Goal: Information Seeking & Learning: Learn about a topic

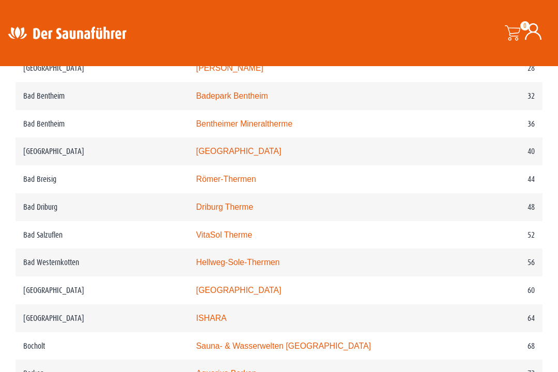
scroll to position [607, 0]
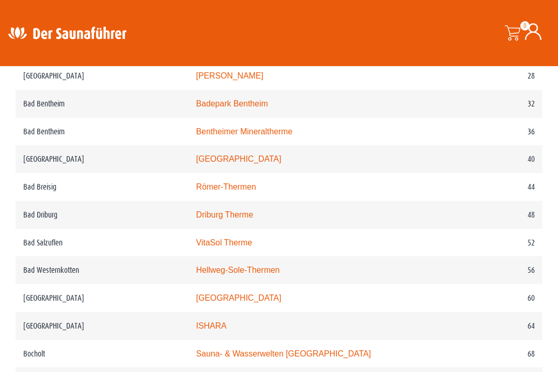
click at [219, 163] on link "Rothaarbad" at bounding box center [238, 159] width 85 height 9
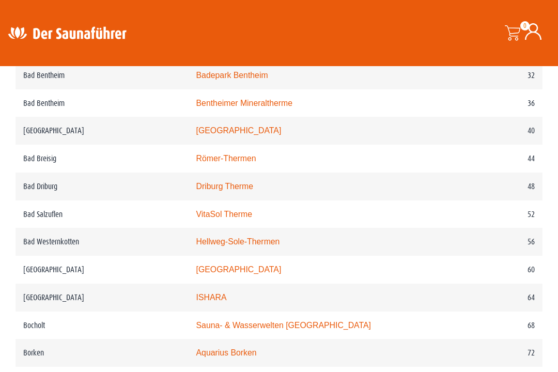
scroll to position [638, 0]
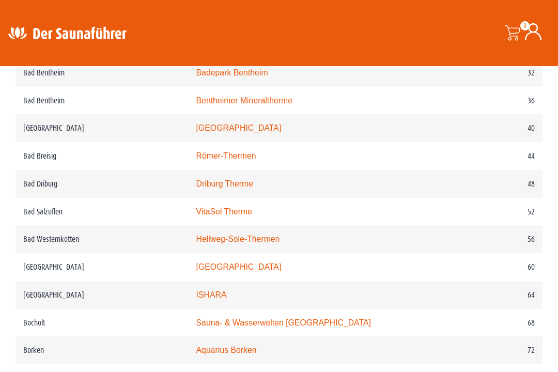
click at [265, 243] on link "Hellweg-Sole-Thermen" at bounding box center [238, 239] width 84 height 9
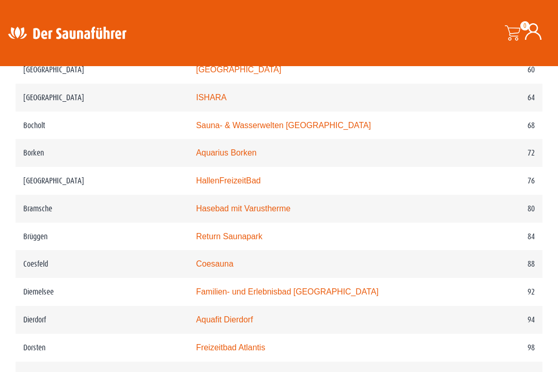
scroll to position [834, 0]
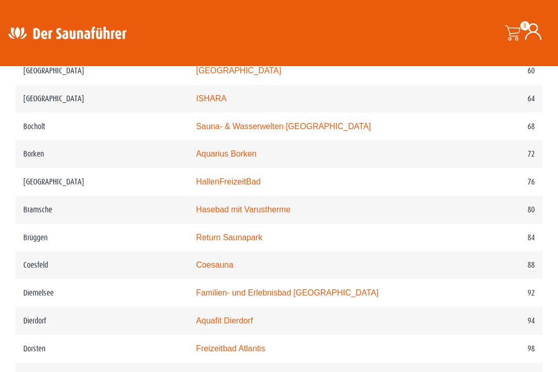
click at [240, 158] on link "Aquarius Borken" at bounding box center [226, 153] width 60 height 9
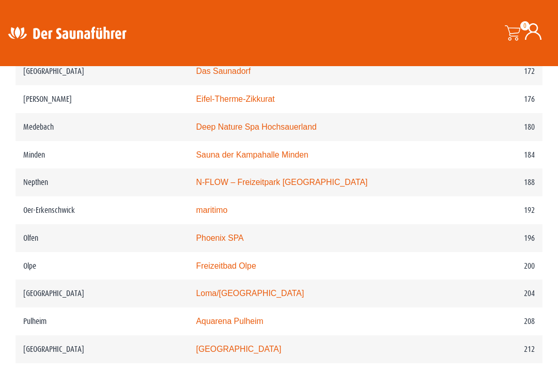
scroll to position [1644, 0]
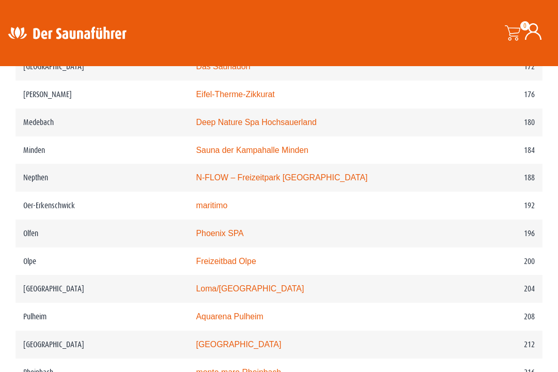
click at [295, 127] on link "Deep Nature Spa Hochsauerland" at bounding box center [256, 122] width 120 height 9
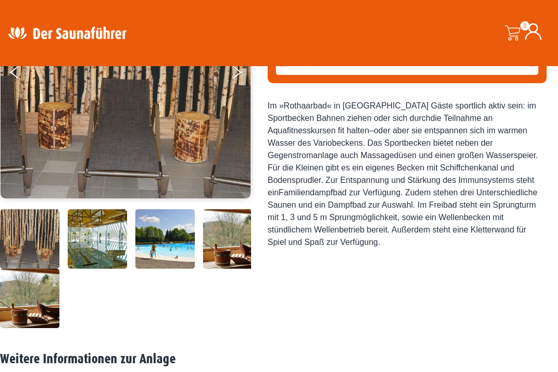
scroll to position [201, 0]
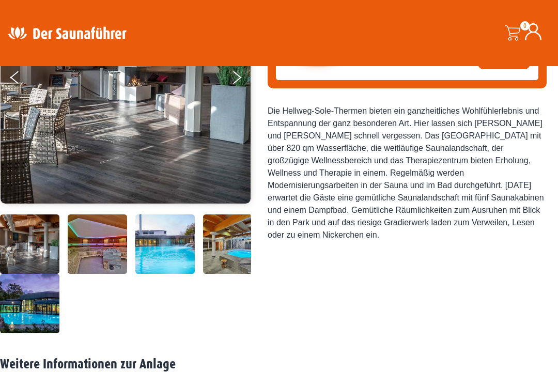
scroll to position [193, 0]
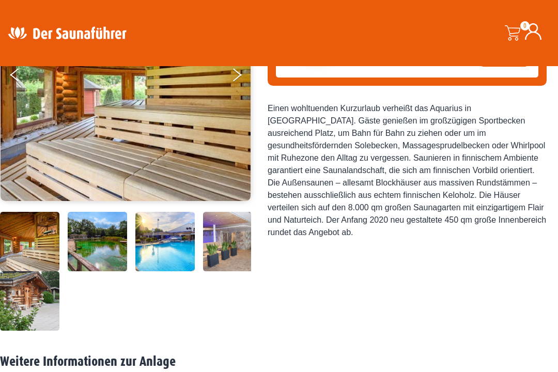
scroll to position [197, 0]
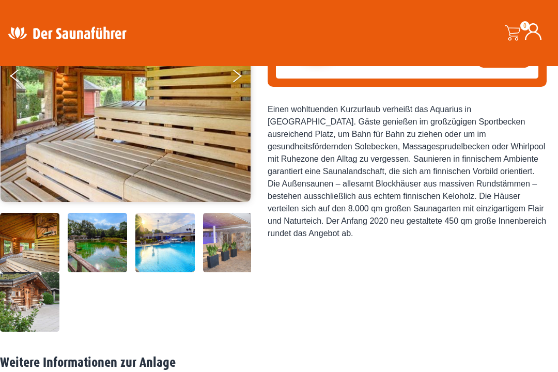
click at [33, 272] on img at bounding box center [29, 242] width 59 height 59
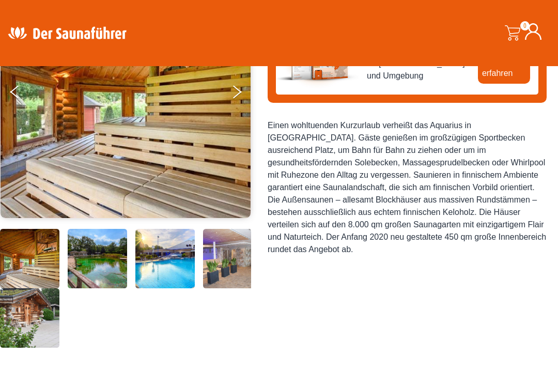
scroll to position [151, 0]
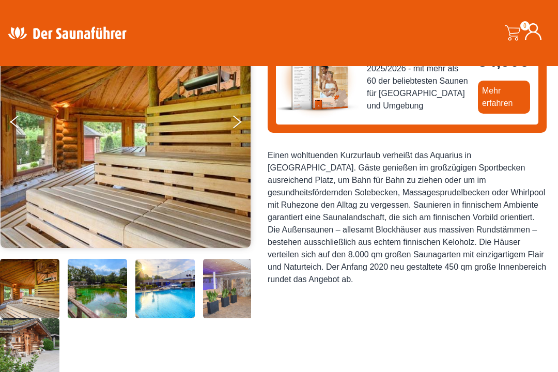
click at [241, 115] on button "Next" at bounding box center [244, 124] width 26 height 26
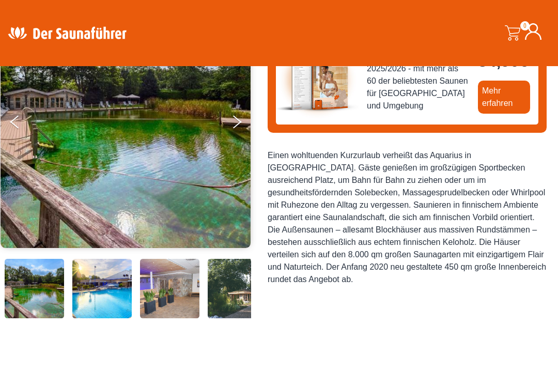
click at [239, 120] on icon "Next" at bounding box center [237, 118] width 9 height 7
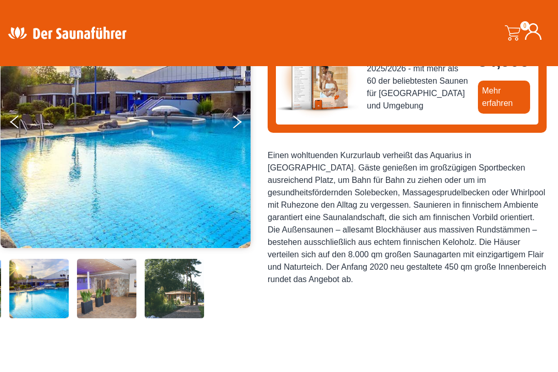
click at [241, 119] on button "Next" at bounding box center [244, 124] width 26 height 26
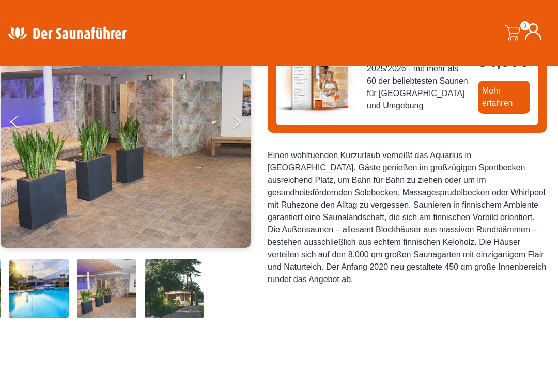
click at [240, 120] on icon "Next" at bounding box center [237, 118] width 9 height 7
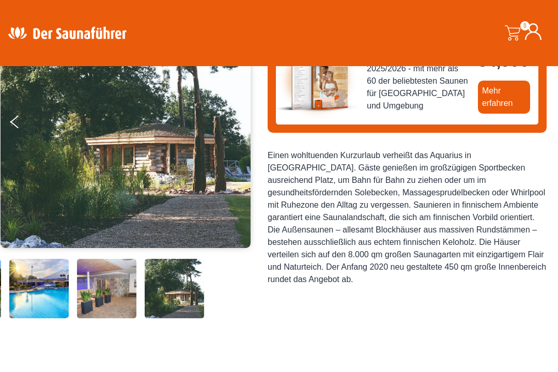
click at [236, 122] on button "Next" at bounding box center [244, 124] width 26 height 26
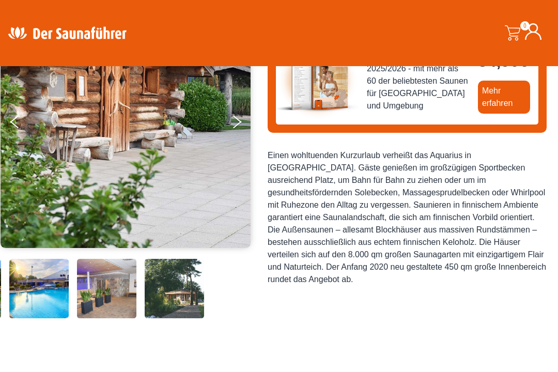
click at [236, 126] on button "Next" at bounding box center [244, 124] width 26 height 26
click at [239, 116] on button "Next" at bounding box center [244, 124] width 26 height 26
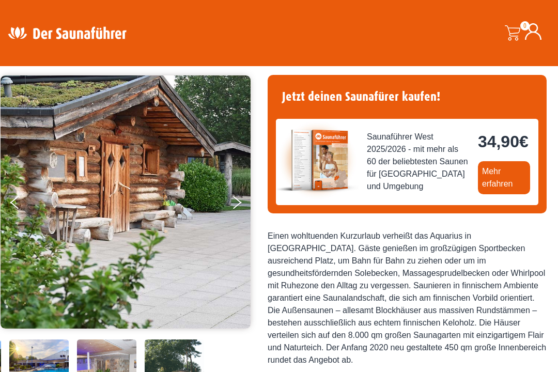
scroll to position [30, 0]
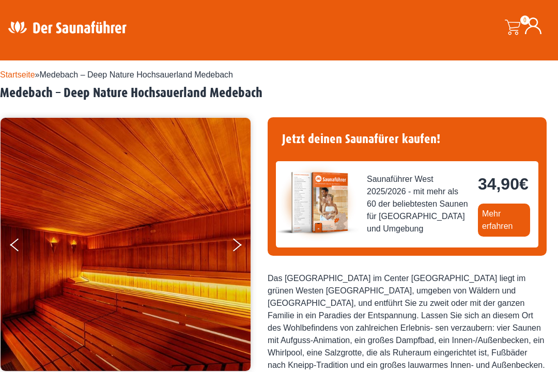
scroll to position [30, 0]
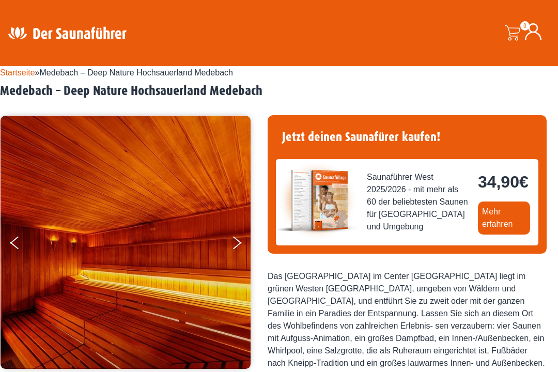
click at [236, 252] on button "Next" at bounding box center [244, 245] width 26 height 26
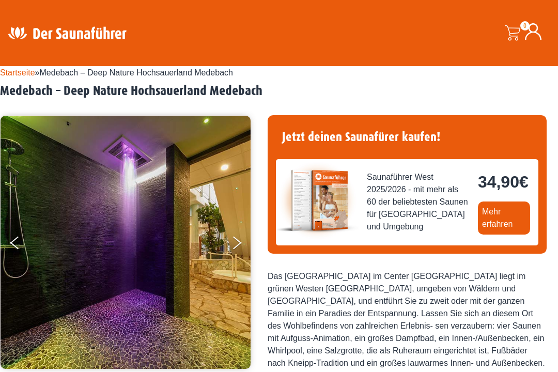
click at [243, 245] on button "Next" at bounding box center [244, 245] width 26 height 26
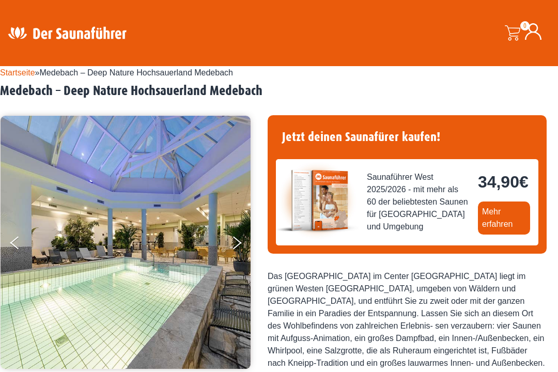
click at [241, 244] on button "Next" at bounding box center [244, 245] width 26 height 26
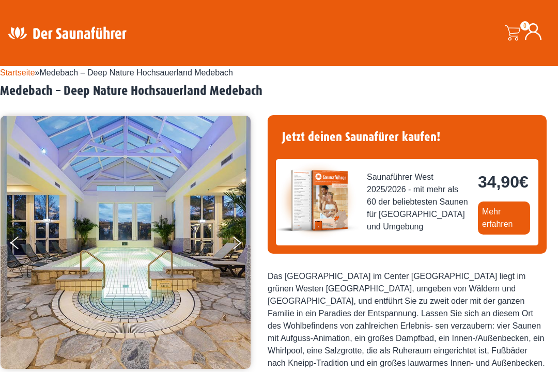
click at [245, 245] on button "Next" at bounding box center [244, 245] width 26 height 26
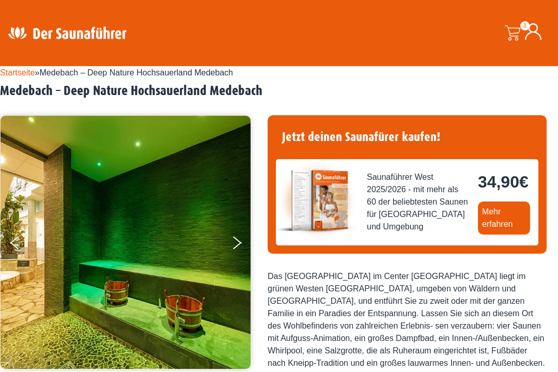
click at [240, 243] on icon "Next" at bounding box center [237, 245] width 9 height 7
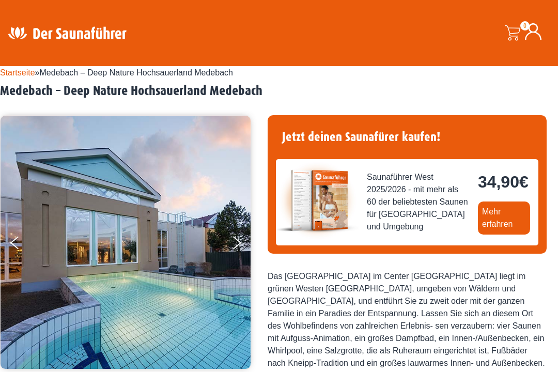
click at [240, 242] on icon "Next" at bounding box center [237, 245] width 9 height 7
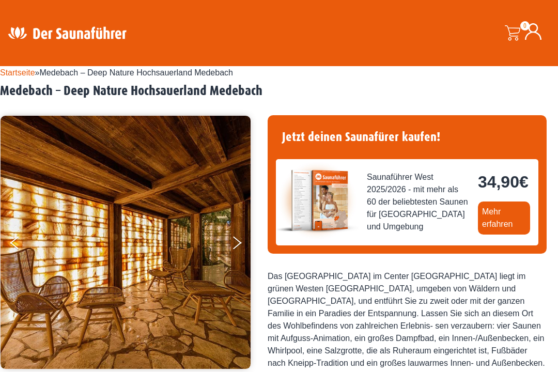
click at [241, 244] on button "Next" at bounding box center [244, 245] width 26 height 26
click at [240, 243] on icon "Next" at bounding box center [237, 245] width 9 height 7
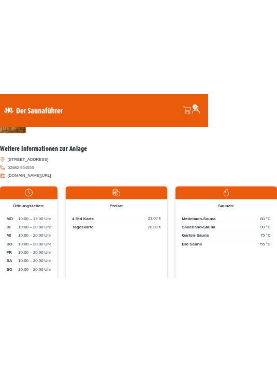
scroll to position [441, 0]
